Goal: Task Accomplishment & Management: Manage account settings

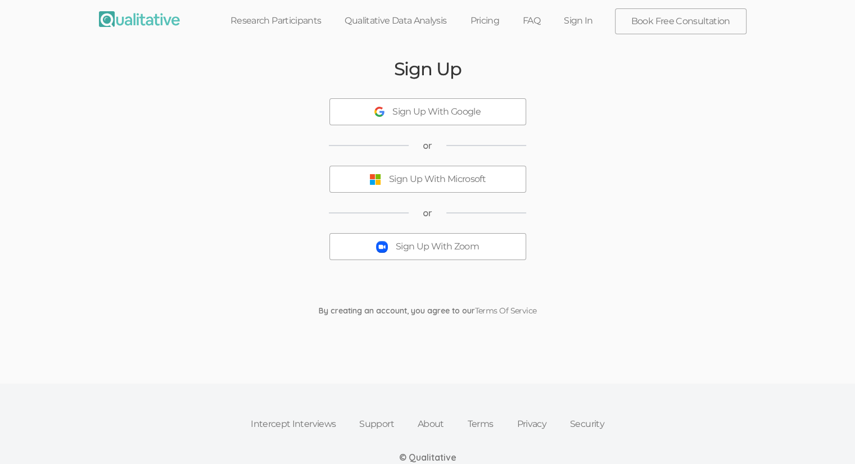
click at [454, 246] on div "Sign Up With Zoom" at bounding box center [437, 247] width 83 height 13
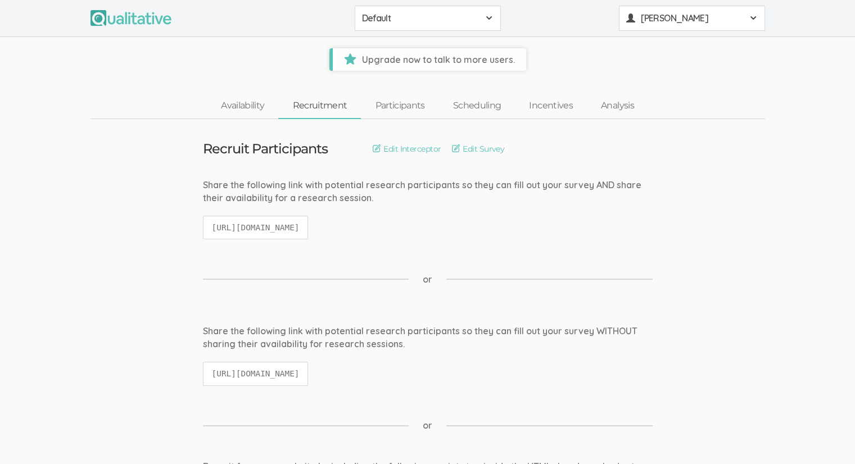
click at [664, 22] on span "Hua Jin" at bounding box center [691, 18] width 101 height 13
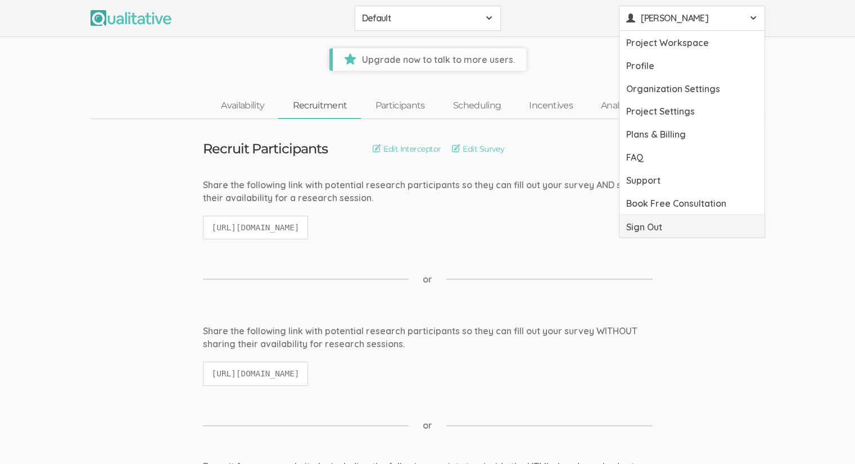
click at [664, 223] on link "Sign Out" at bounding box center [692, 226] width 145 height 23
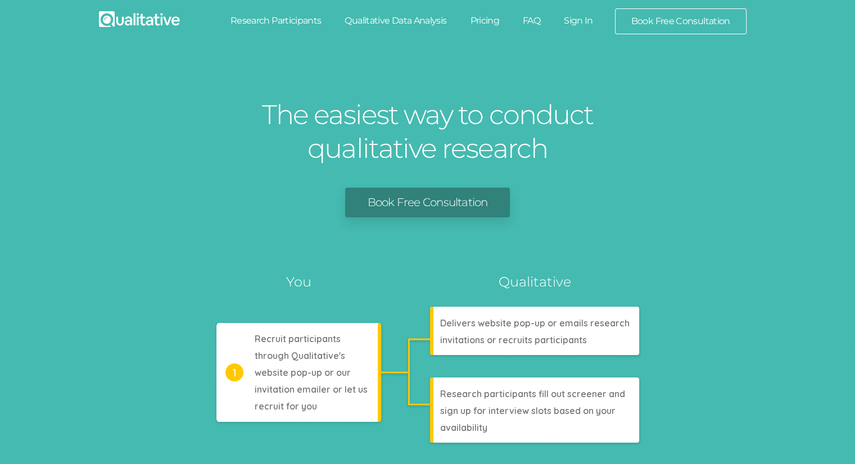
click at [599, 21] on link "Sign In" at bounding box center [578, 20] width 53 height 25
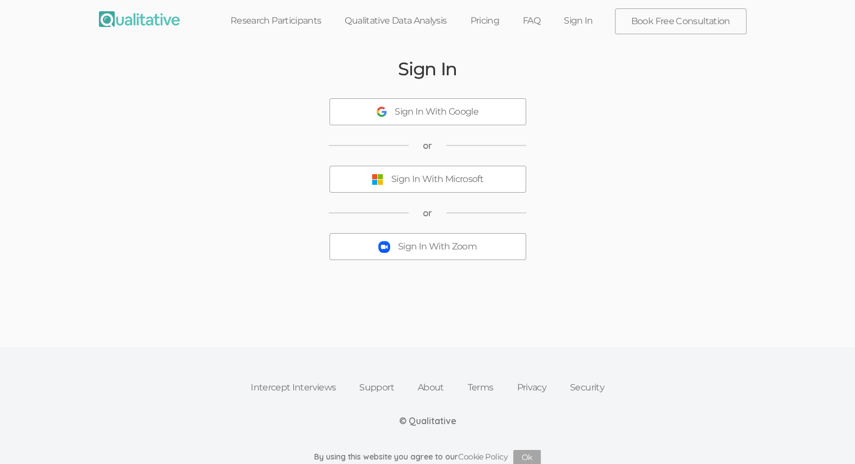
click at [454, 241] on div "Sign In With Zoom" at bounding box center [437, 247] width 79 height 13
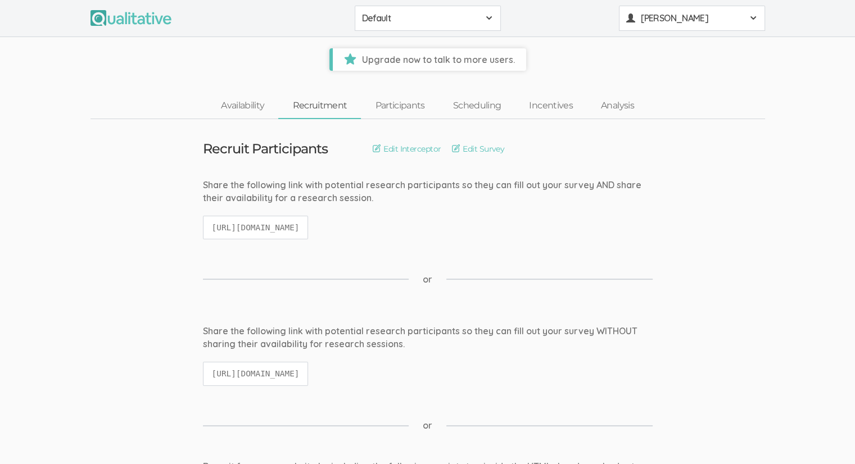
click at [662, 19] on span "Hua Jin" at bounding box center [691, 18] width 101 height 13
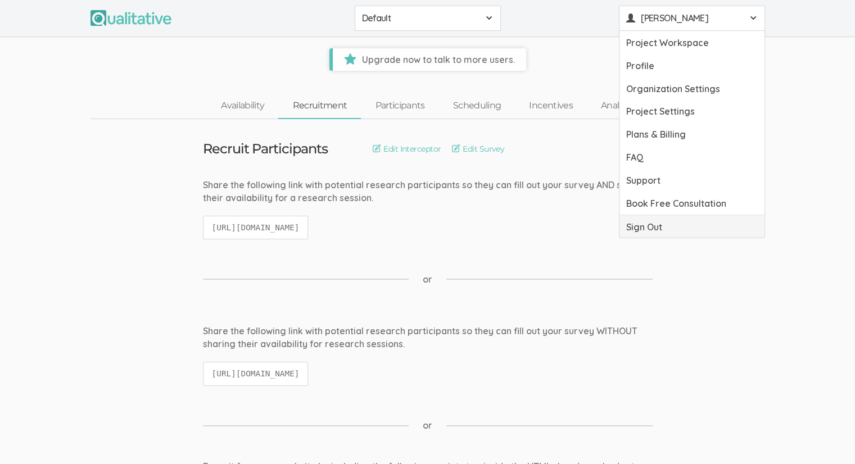
click at [668, 226] on link "Sign Out" at bounding box center [692, 226] width 145 height 23
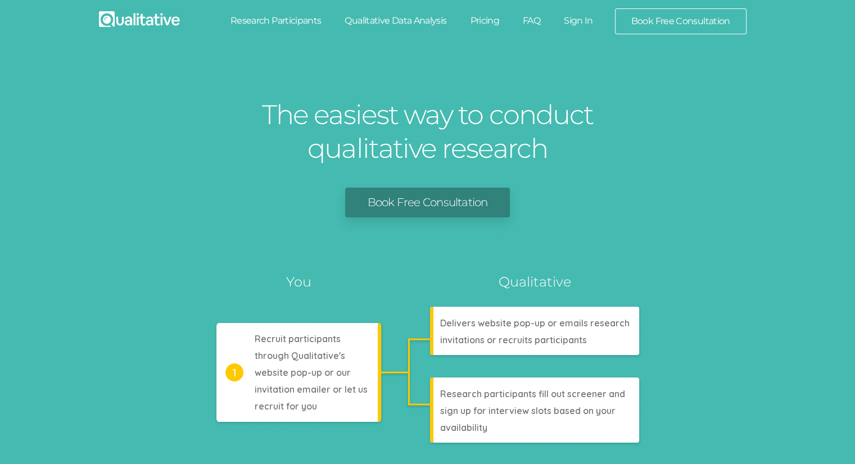
click at [572, 23] on link "Sign In" at bounding box center [578, 20] width 53 height 25
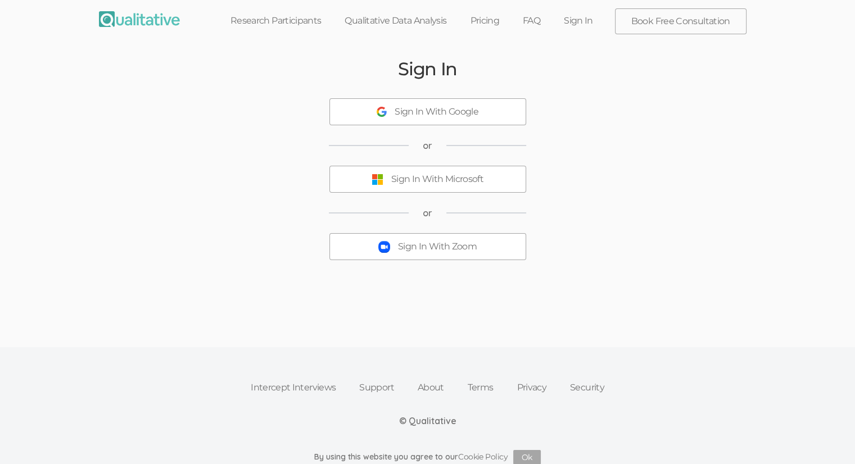
click at [433, 237] on button "Sign In With Zoom" at bounding box center [428, 246] width 197 height 27
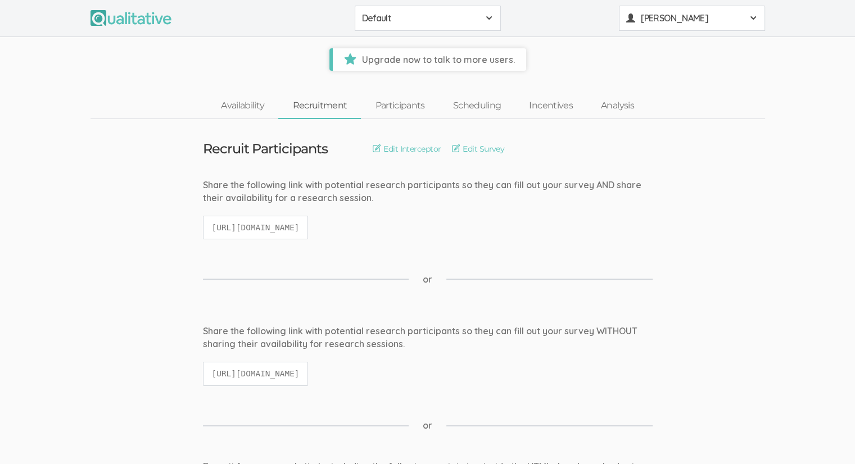
click at [724, 19] on span "[PERSON_NAME]" at bounding box center [691, 18] width 101 height 13
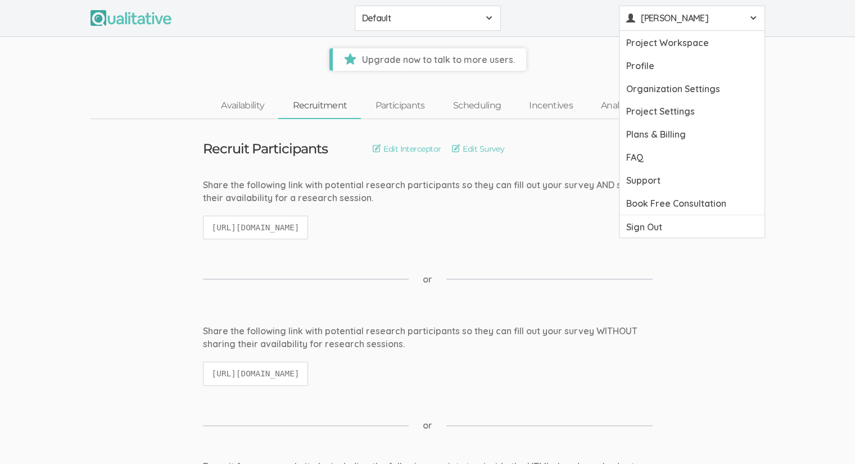
drag, startPoint x: 659, startPoint y: 230, endPoint x: 632, endPoint y: 207, distance: 35.5
click at [659, 230] on link "Sign Out" at bounding box center [692, 226] width 145 height 23
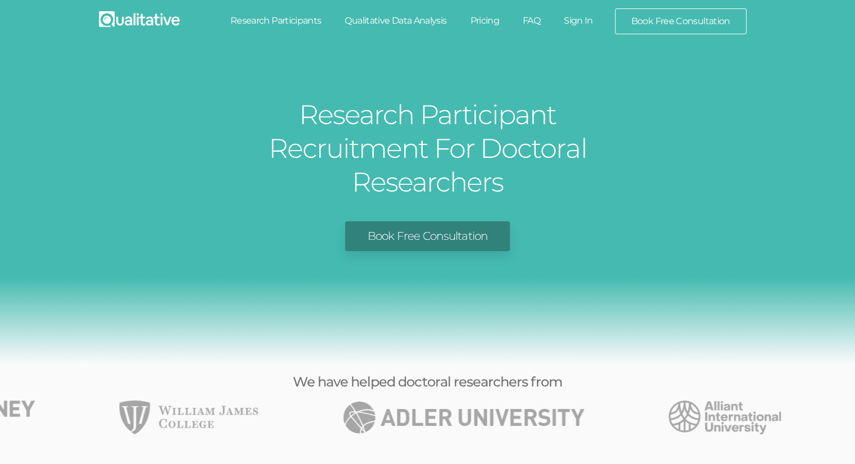
click at [567, 20] on link "Sign In" at bounding box center [578, 20] width 53 height 25
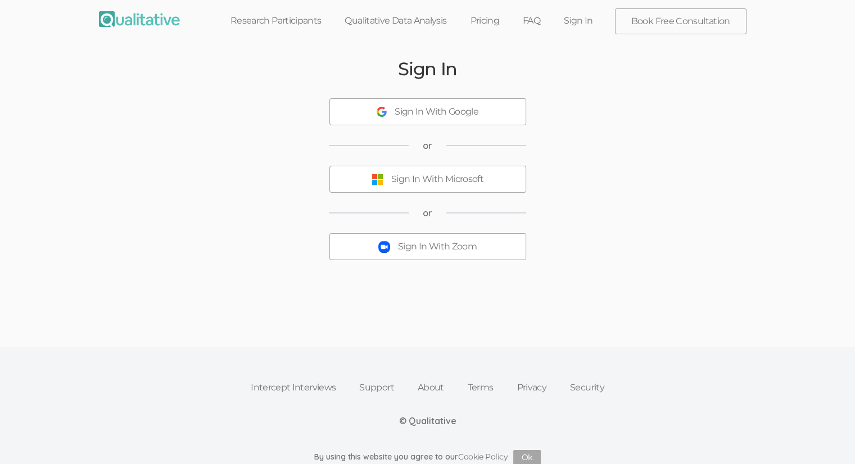
click at [431, 252] on div "Sign In With Zoom" at bounding box center [437, 247] width 79 height 13
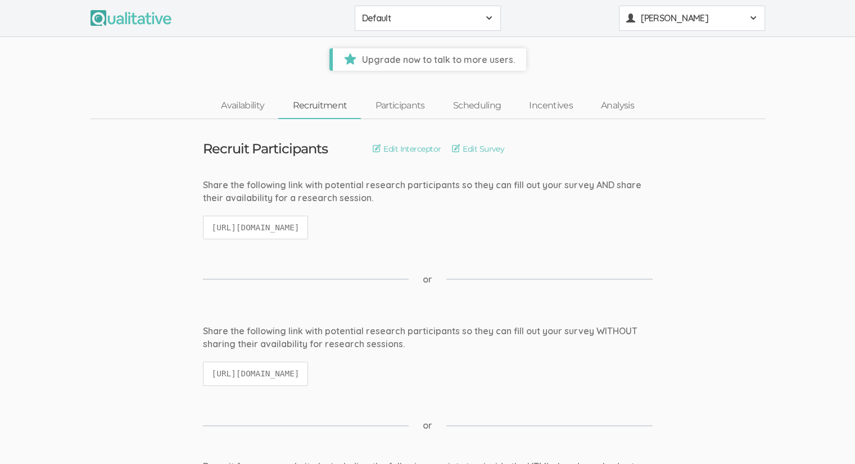
click at [675, 24] on span "Hua Jin" at bounding box center [691, 18] width 101 height 13
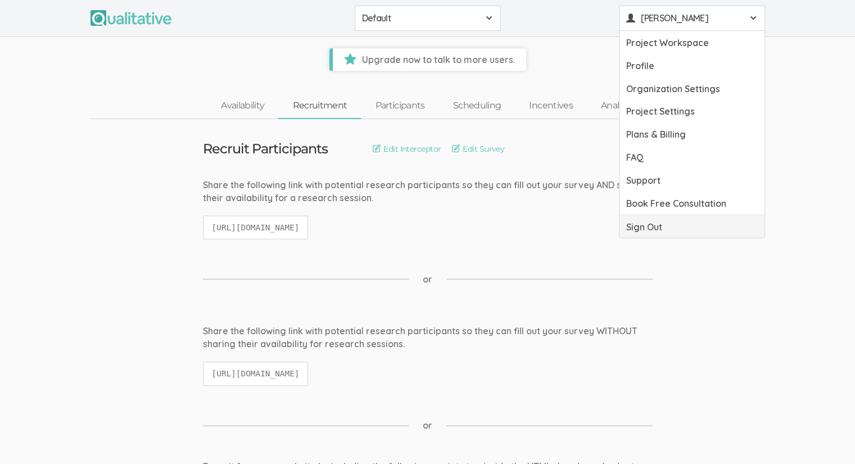
click at [654, 220] on link "Sign Out" at bounding box center [692, 226] width 145 height 23
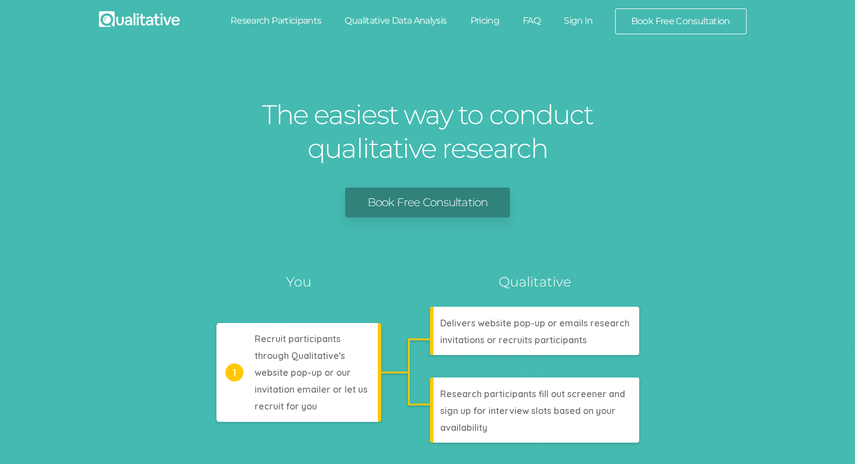
click at [594, 22] on link "Sign In" at bounding box center [578, 20] width 53 height 25
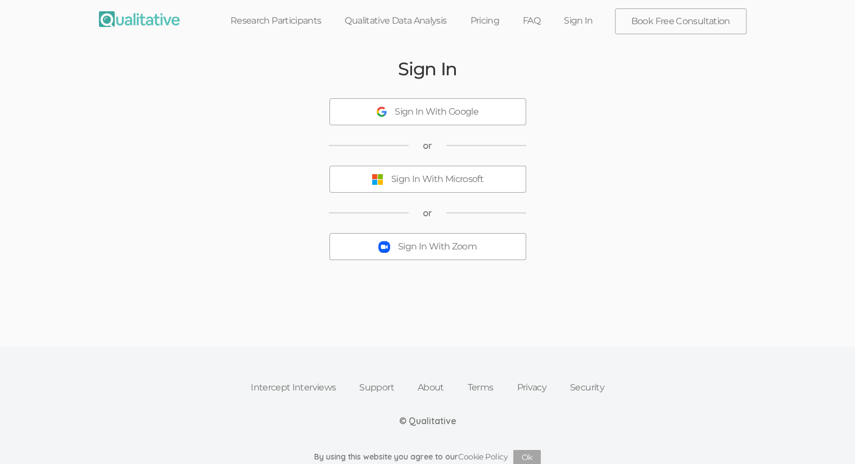
click at [430, 239] on button "Sign In With Zoom" at bounding box center [428, 246] width 197 height 27
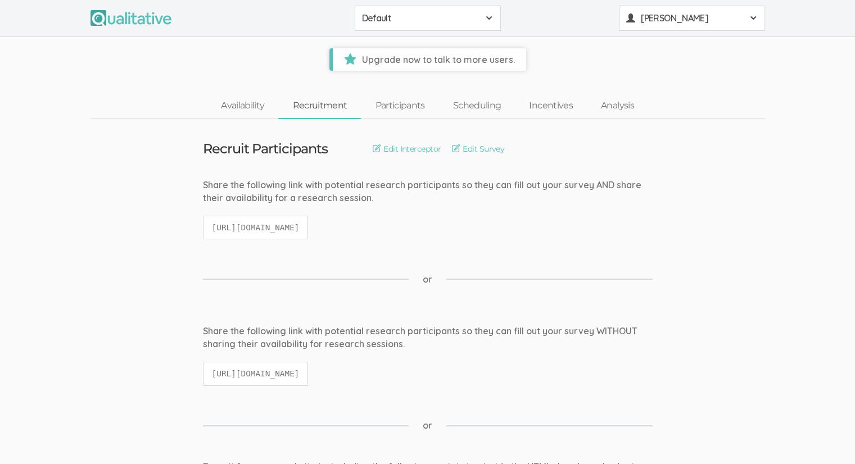
click at [707, 21] on span "[PERSON_NAME]" at bounding box center [691, 18] width 101 height 13
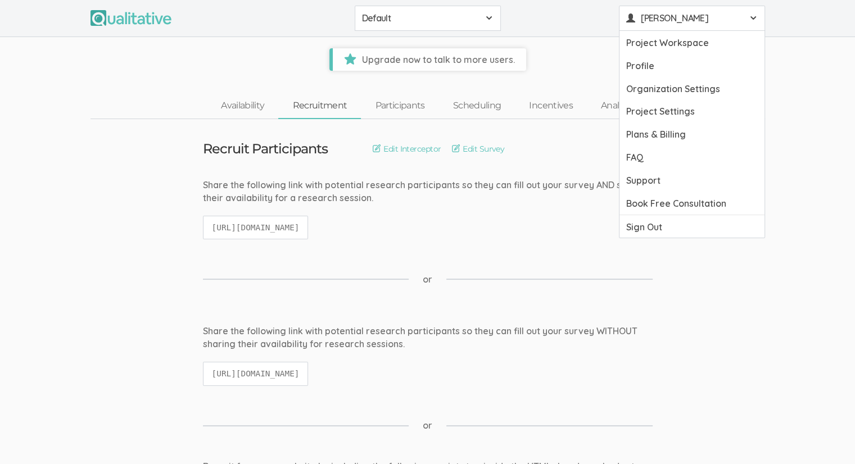
click at [654, 224] on link "Sign Out" at bounding box center [692, 226] width 145 height 23
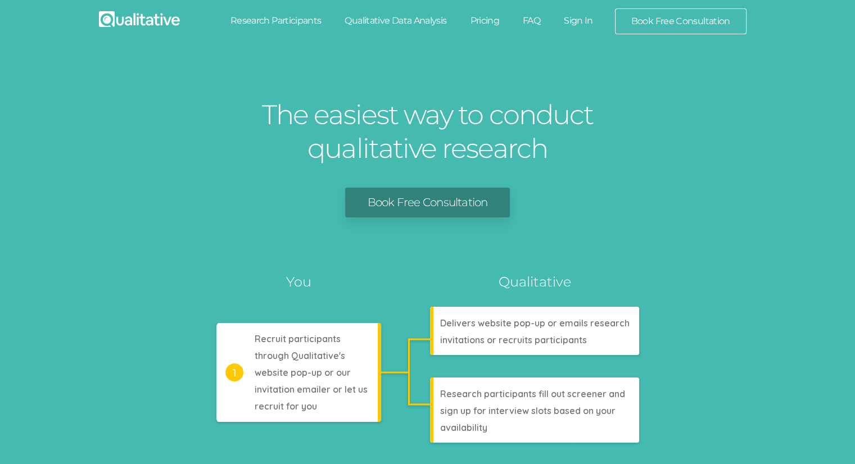
click at [564, 19] on link "Sign In" at bounding box center [578, 20] width 53 height 25
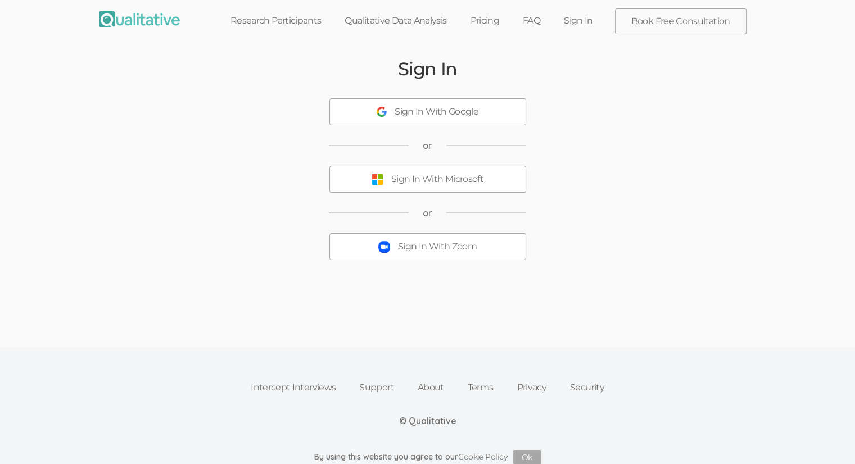
click at [466, 236] on button "Sign In With Zoom" at bounding box center [428, 246] width 197 height 27
click at [469, 245] on div "Sign In With Zoom" at bounding box center [437, 247] width 79 height 13
